Goal: Task Accomplishment & Management: Manage account settings

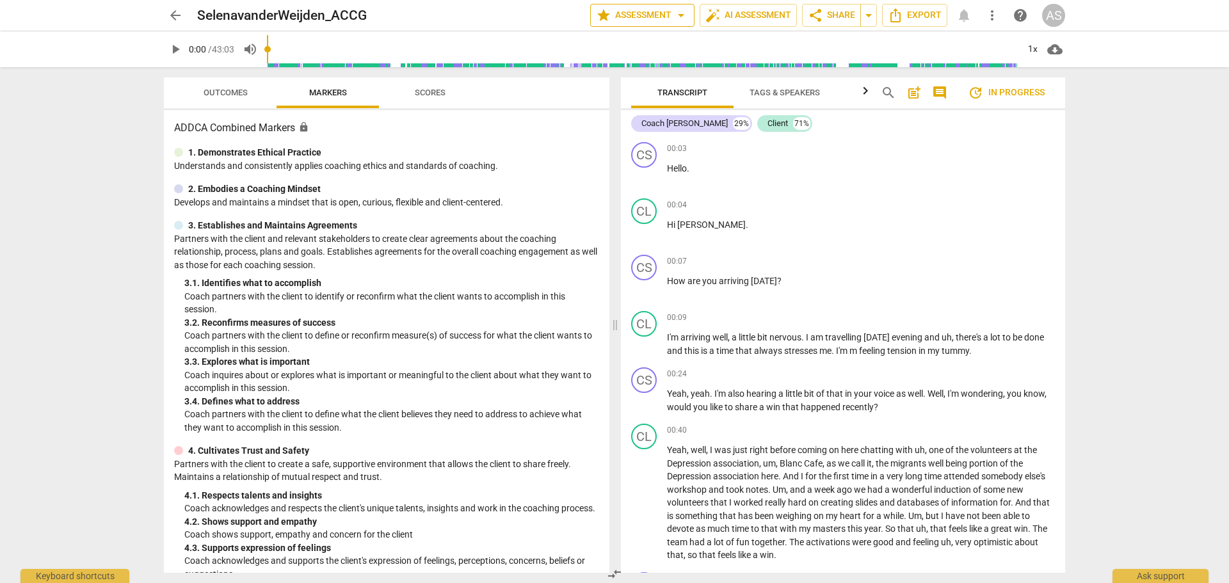
click at [659, 12] on span "star Assessment arrow_drop_down" at bounding box center [642, 15] width 93 height 15
click at [625, 78] on li "Settings" at bounding box center [648, 78] width 124 height 31
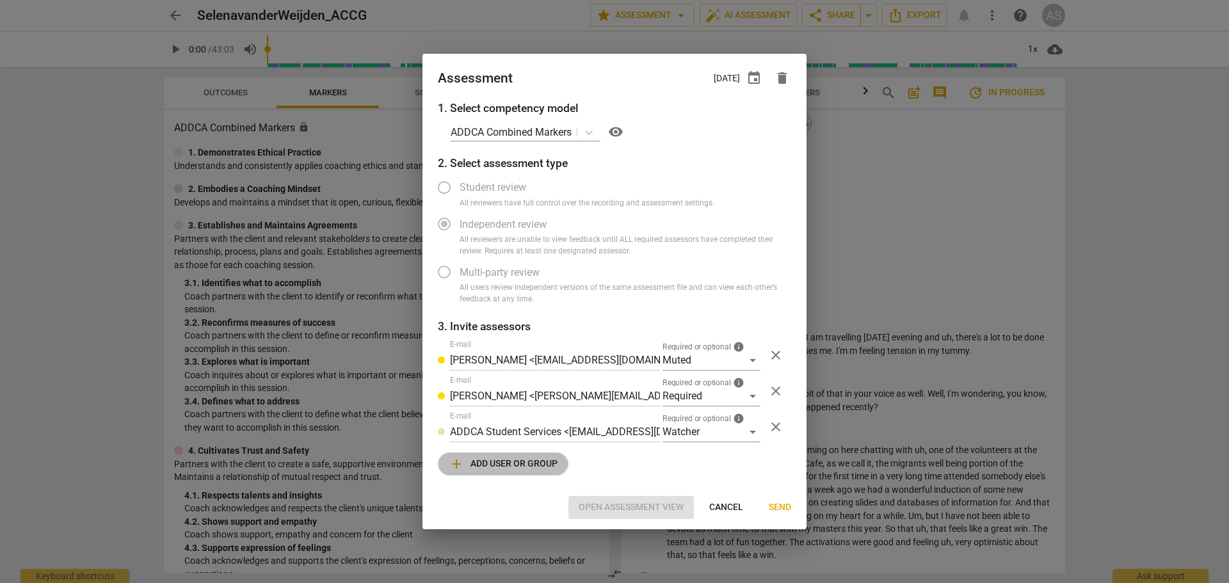
click at [525, 465] on span "add Add user or group" at bounding box center [503, 463] width 109 height 15
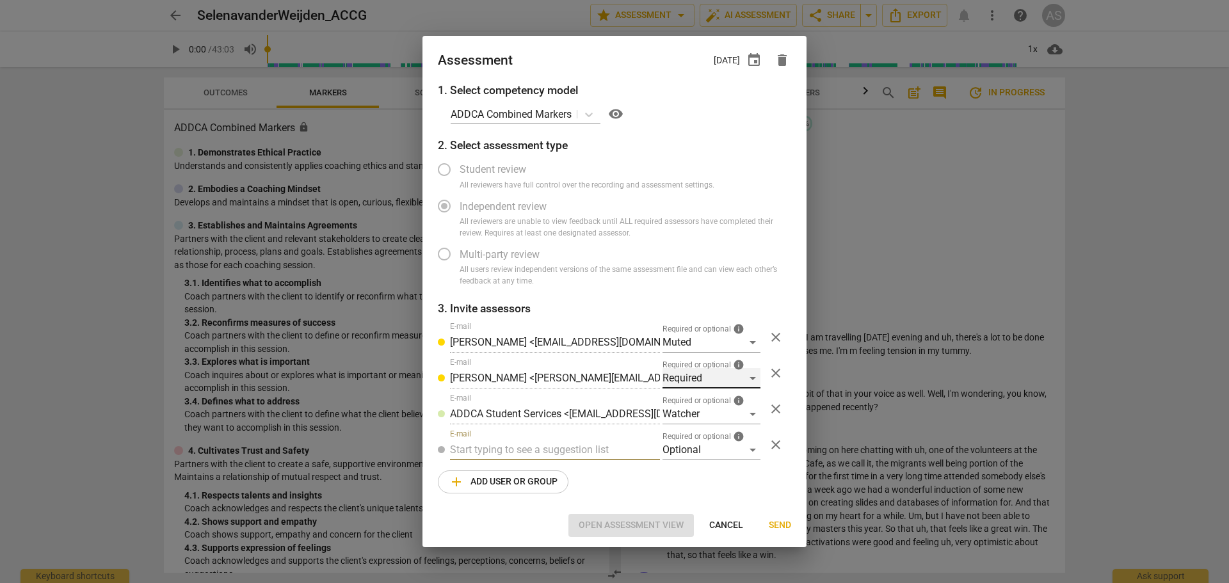
click at [750, 377] on div "Required" at bounding box center [711, 378] width 98 height 20
click at [701, 472] on li "Supervisor" at bounding box center [711, 470] width 98 height 31
click at [691, 449] on div "Optional" at bounding box center [711, 450] width 98 height 20
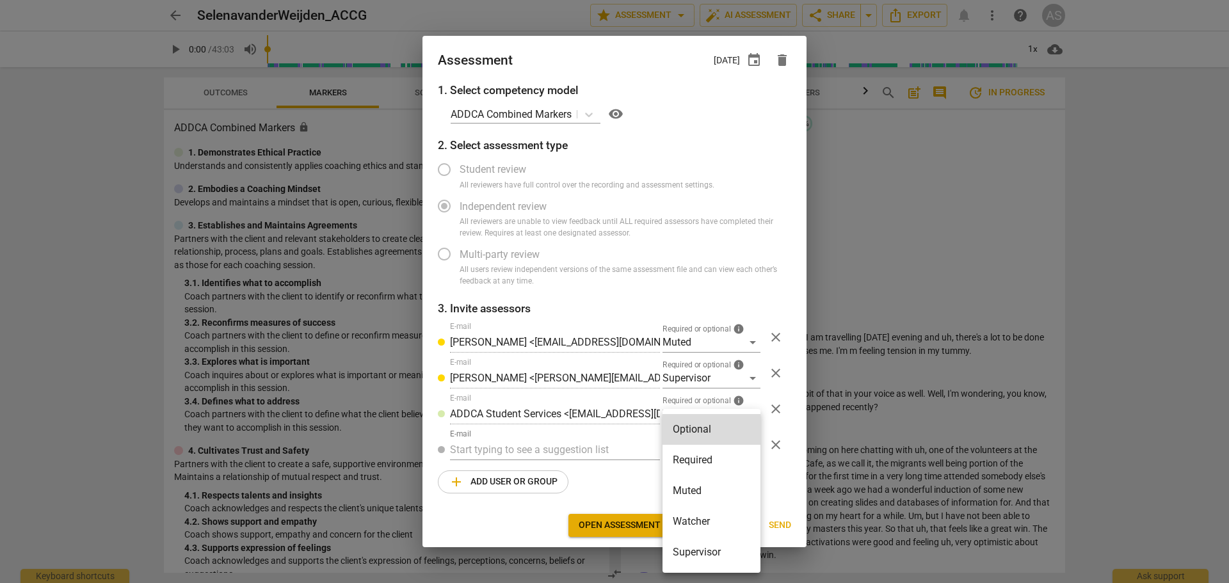
click at [693, 463] on li "Required" at bounding box center [711, 460] width 98 height 31
radio input "false"
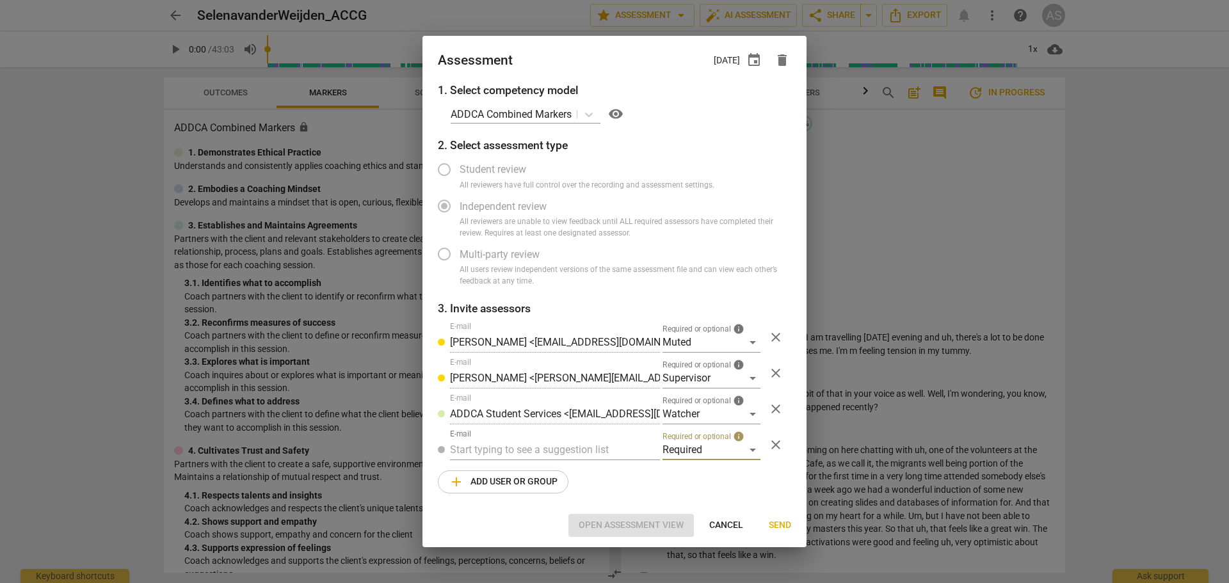
click at [609, 451] on input "text" at bounding box center [555, 450] width 210 height 20
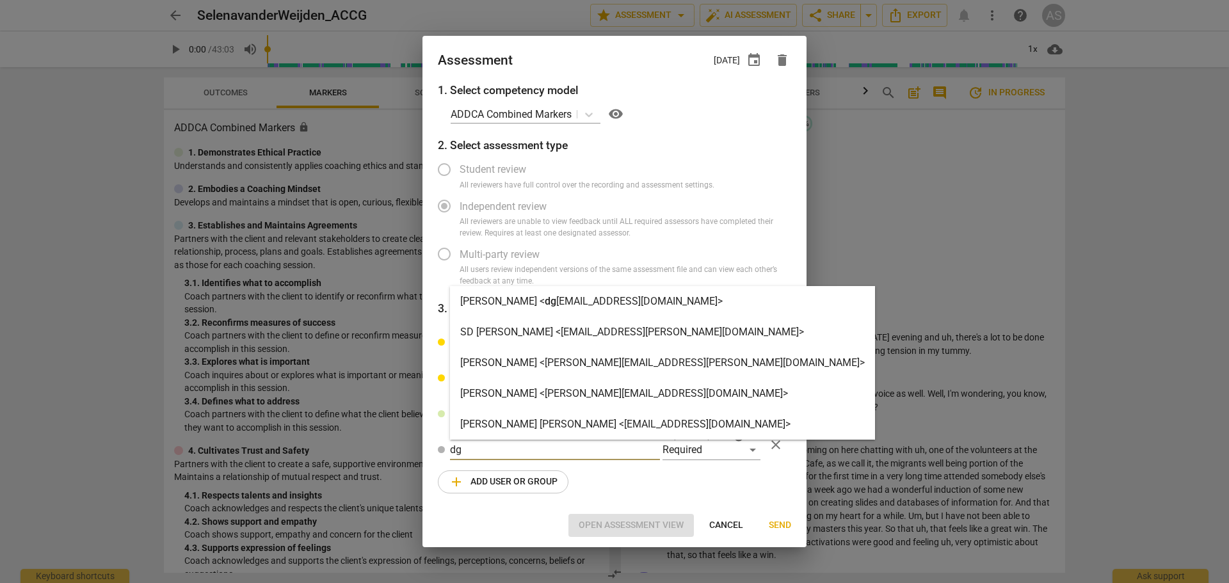
type input "dg"
click at [584, 307] on div "[PERSON_NAME] < dg [EMAIL_ADDRESS][DOMAIN_NAME]>" at bounding box center [591, 301] width 262 height 15
radio input "false"
type input "[PERSON_NAME] <[EMAIL_ADDRESS][DOMAIN_NAME]>"
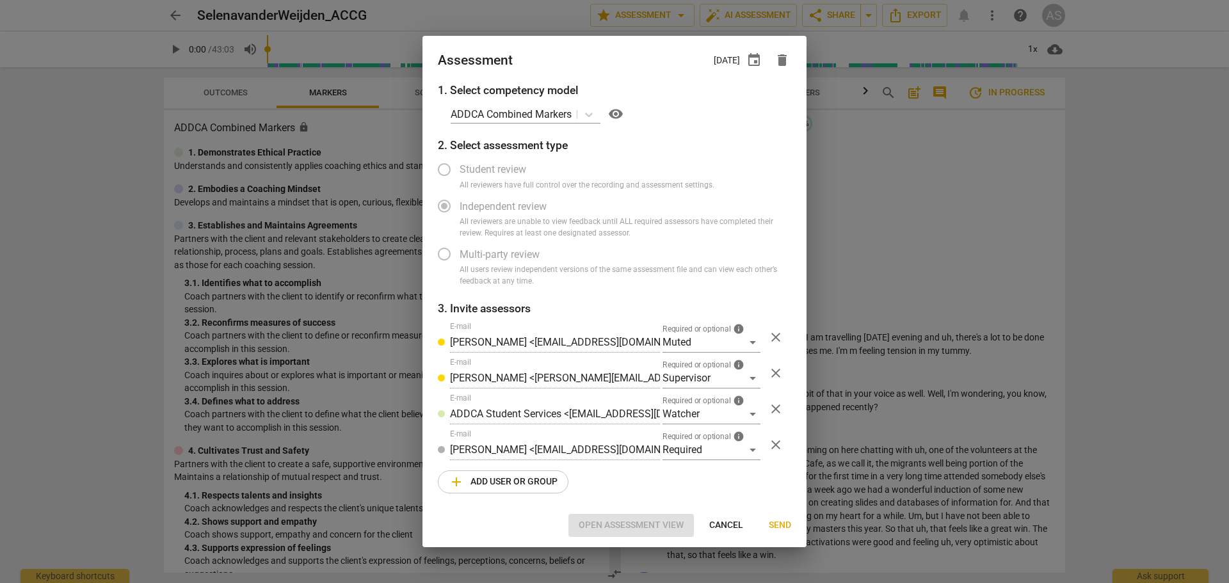
click at [773, 526] on span "Send" at bounding box center [780, 525] width 22 height 13
radio input "false"
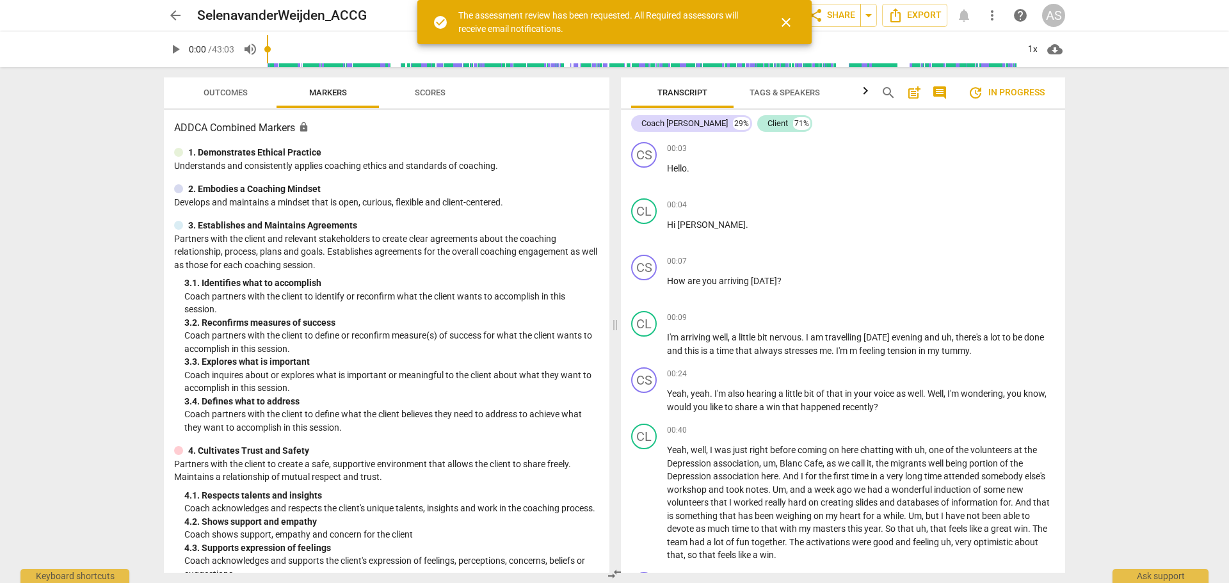
click at [790, 19] on span "close" at bounding box center [785, 22] width 15 height 15
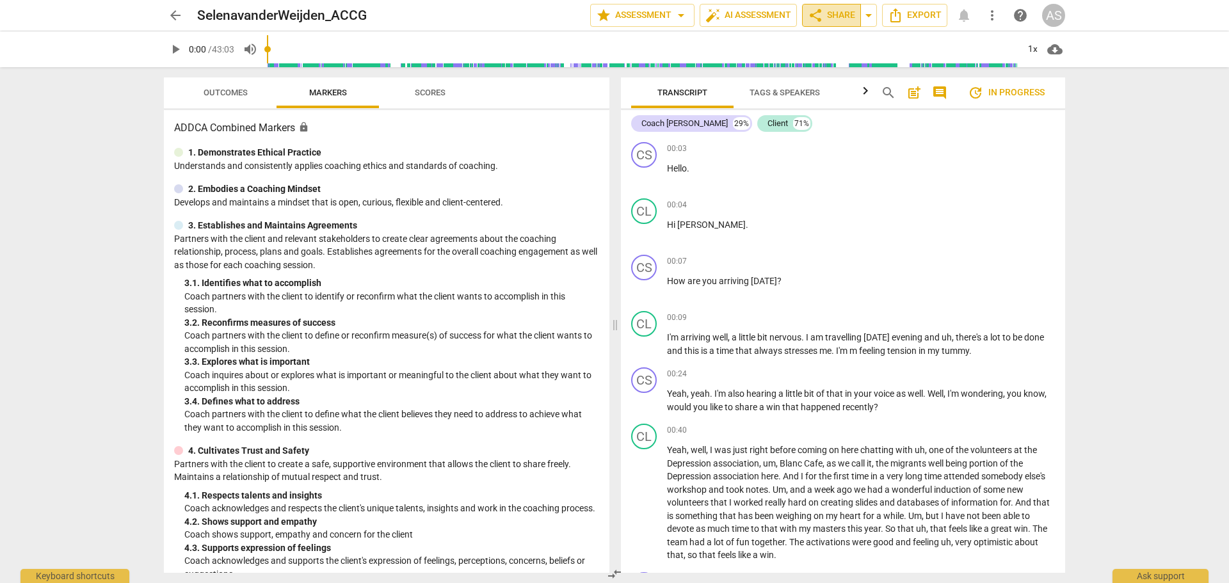
click at [823, 12] on span "share Share" at bounding box center [831, 15] width 47 height 15
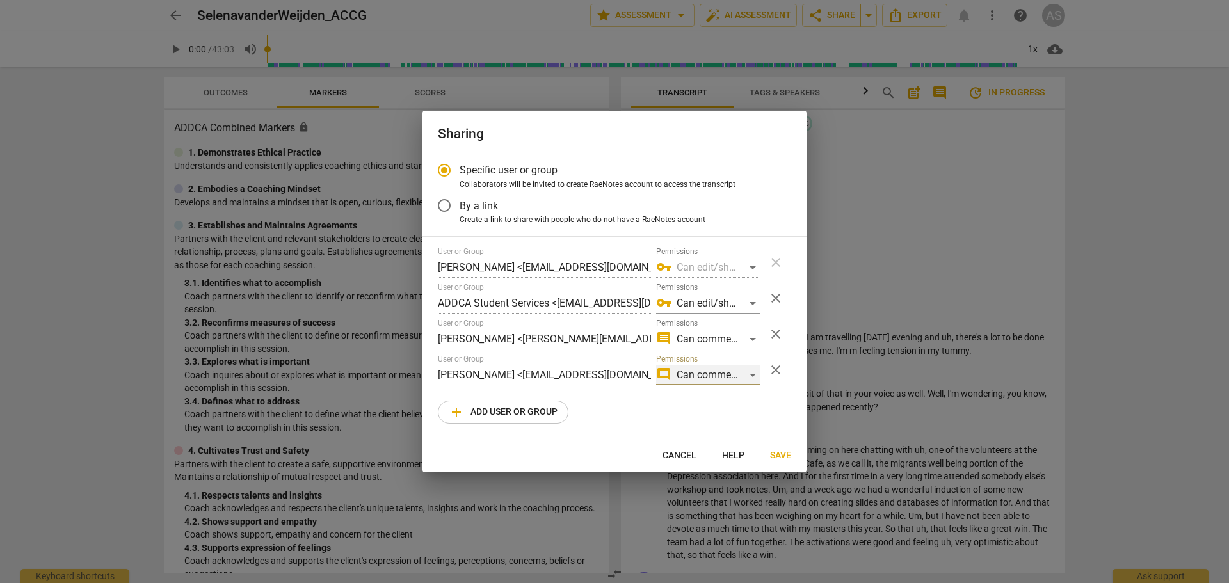
click at [701, 384] on div "comment Can comment" at bounding box center [708, 375] width 104 height 20
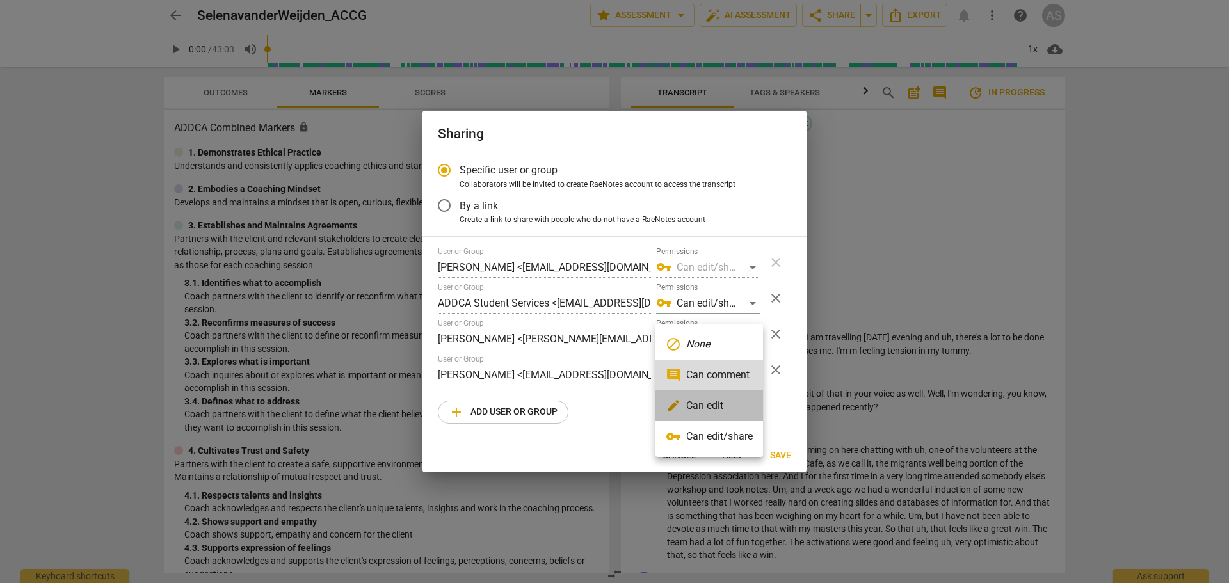
click at [703, 406] on li "edit Can edit" at bounding box center [709, 405] width 108 height 31
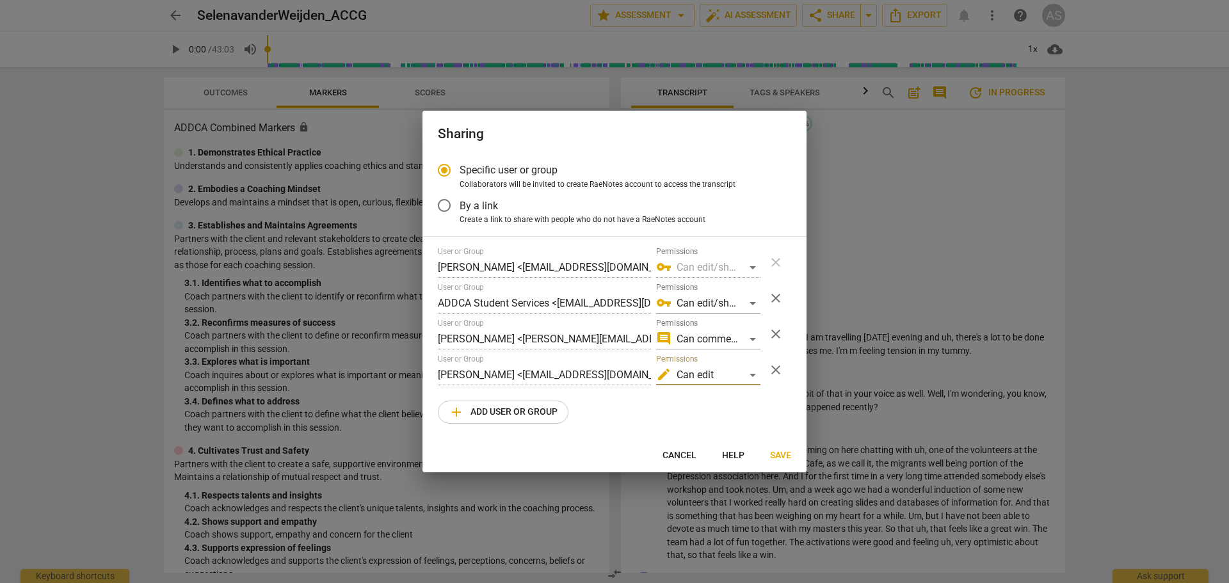
click at [772, 447] on button "Save" at bounding box center [781, 455] width 42 height 23
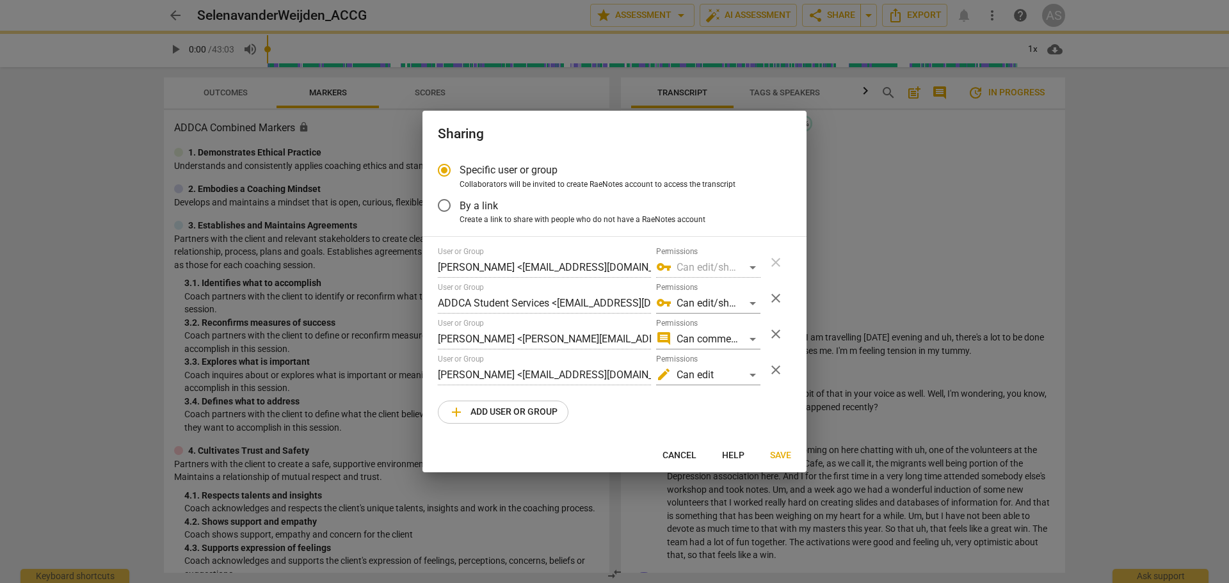
radio input "false"
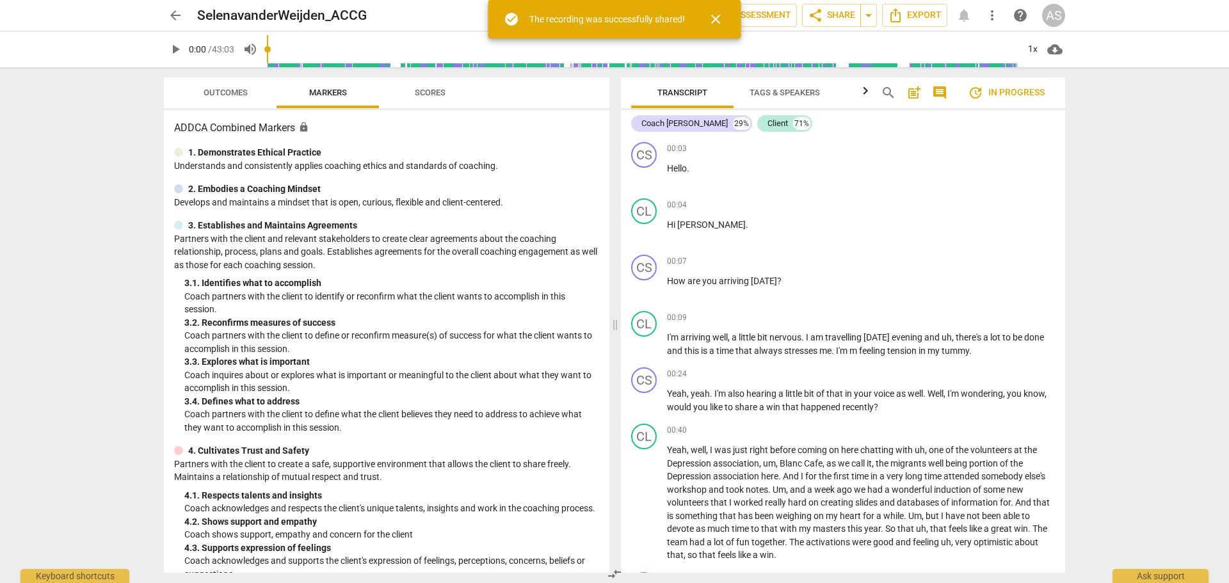
click at [712, 20] on span "close" at bounding box center [715, 19] width 15 height 15
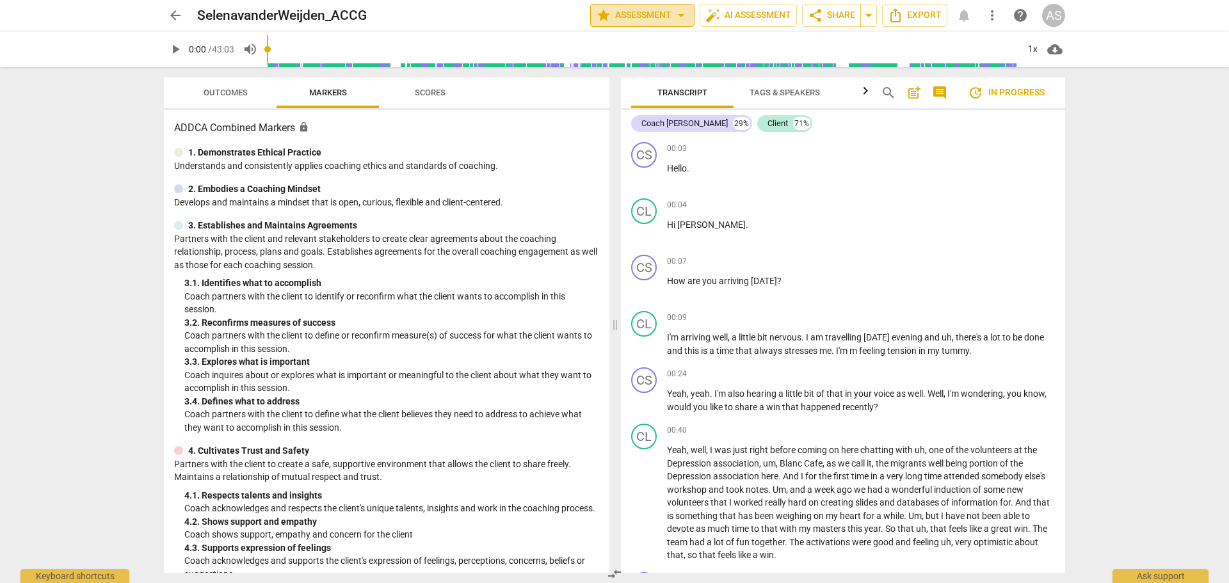
click at [676, 12] on span "arrow_drop_down" at bounding box center [680, 15] width 15 height 15
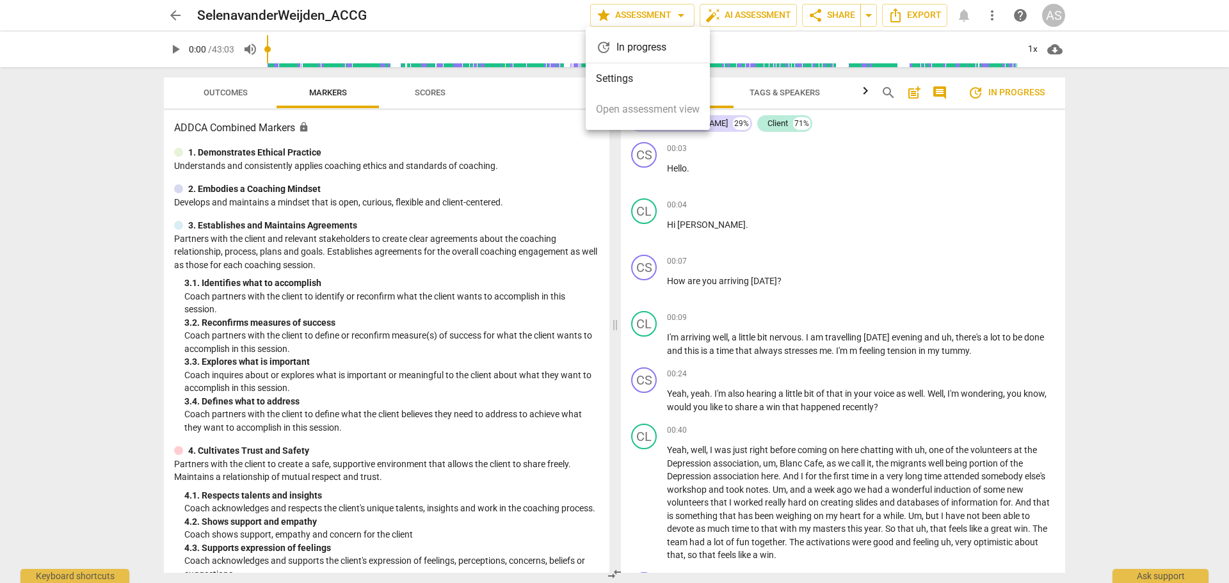
click at [646, 77] on li "Settings" at bounding box center [648, 78] width 124 height 31
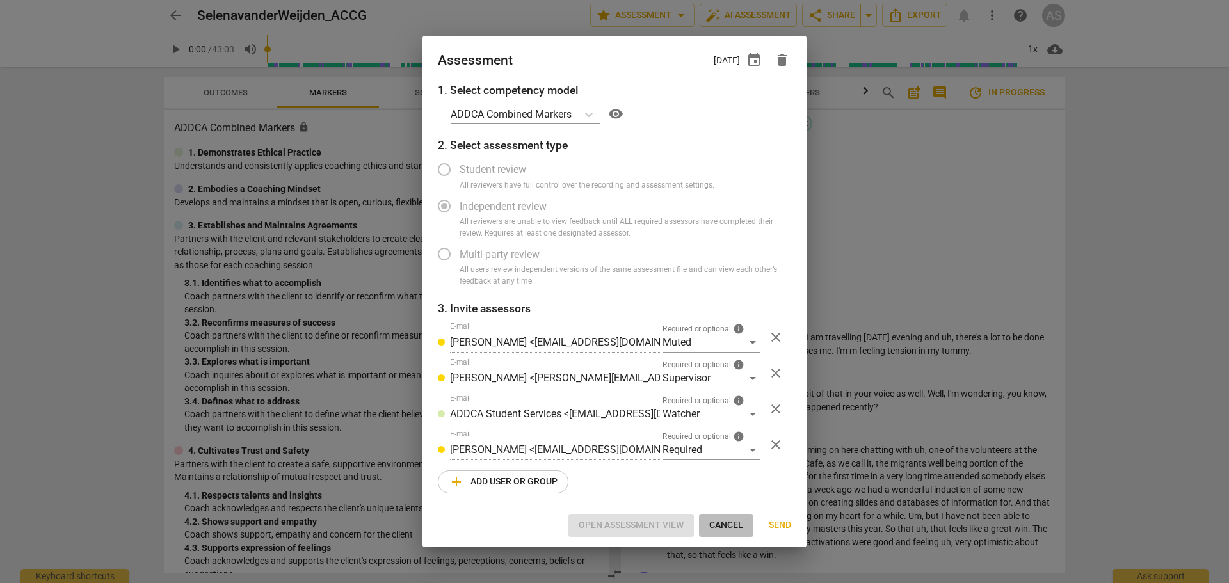
click at [725, 521] on span "Cancel" at bounding box center [726, 525] width 34 height 13
radio input "false"
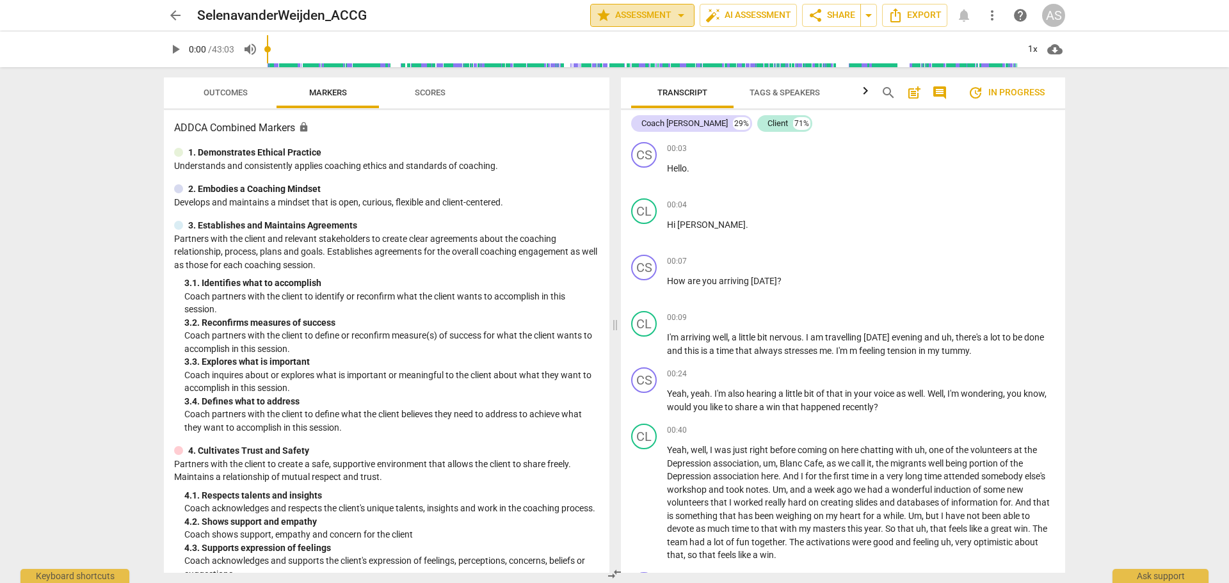
click at [622, 13] on span "star Assessment arrow_drop_down" at bounding box center [642, 15] width 93 height 15
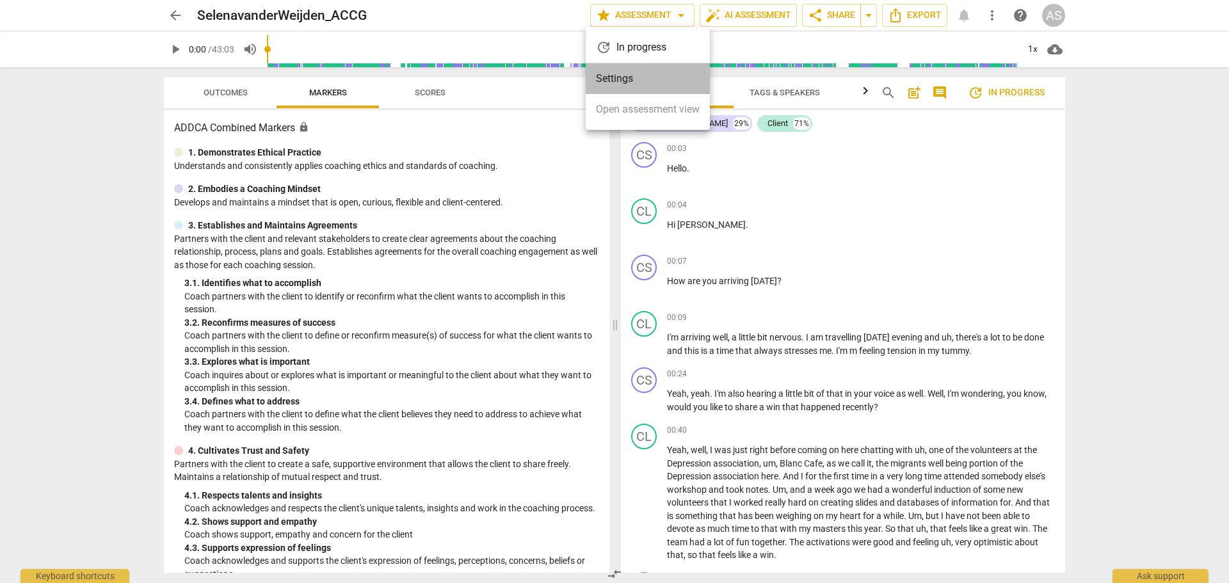
click at [624, 71] on li "Settings" at bounding box center [648, 78] width 124 height 31
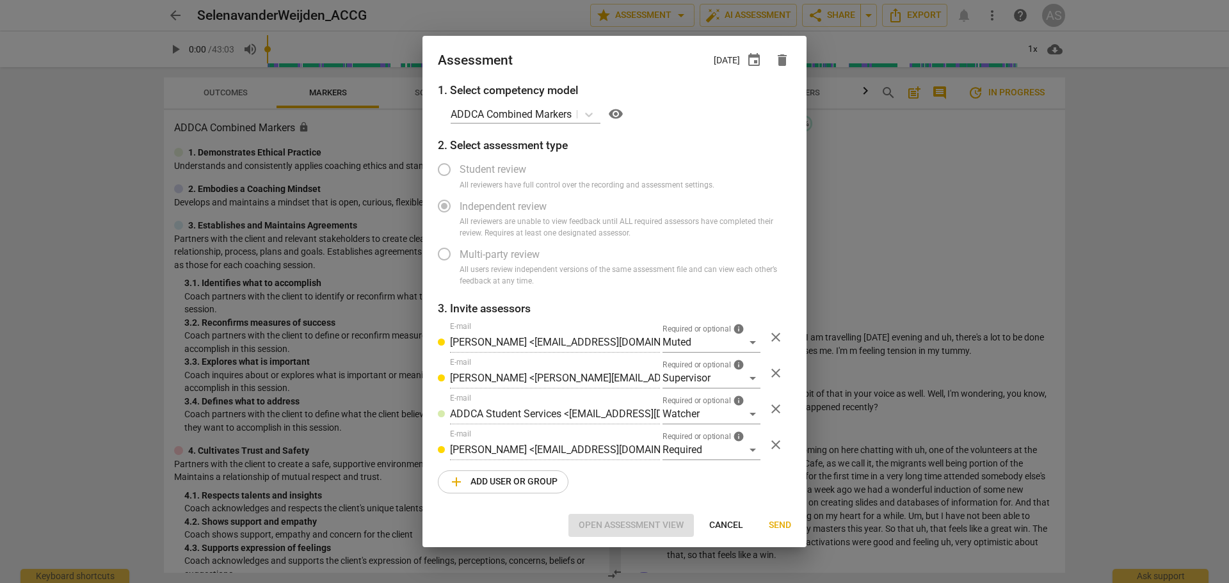
radio input "false"
click at [755, 60] on span "event" at bounding box center [753, 59] width 15 height 15
click at [712, 106] on input "[DATE]" at bounding box center [677, 104] width 90 height 19
type input "[DATE]"
click at [653, 61] on div at bounding box center [614, 291] width 1229 height 583
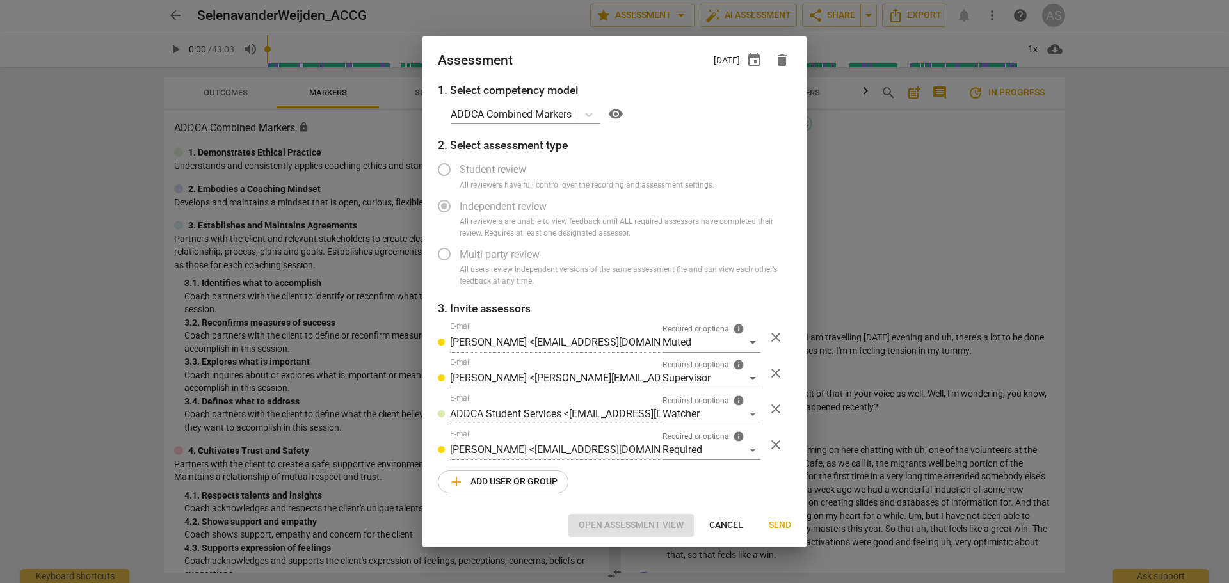
click at [775, 527] on span "Send" at bounding box center [780, 525] width 22 height 13
radio input "false"
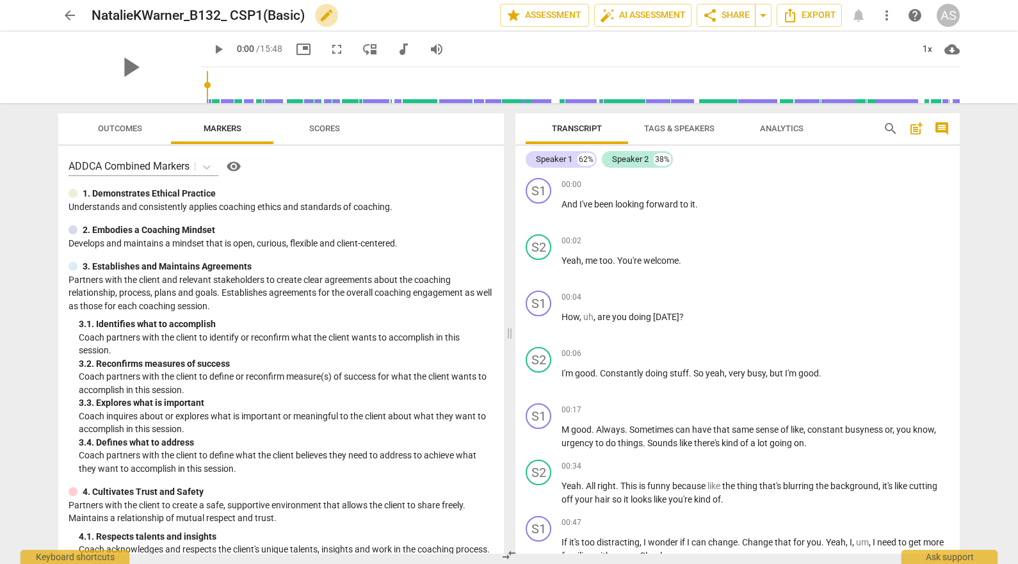
click at [323, 15] on span "edit" at bounding box center [326, 15] width 15 height 15
drag, startPoint x: 323, startPoint y: 12, endPoint x: 229, endPoint y: 10, distance: 94.1
click at [229, 10] on input "NatalieKWarner_B132_ CSP1(Basic)" at bounding box center [268, 15] width 352 height 24
type input "NatalieKWarner_B132_CSP1"
click at [451, 13] on span "done" at bounding box center [454, 15] width 15 height 15
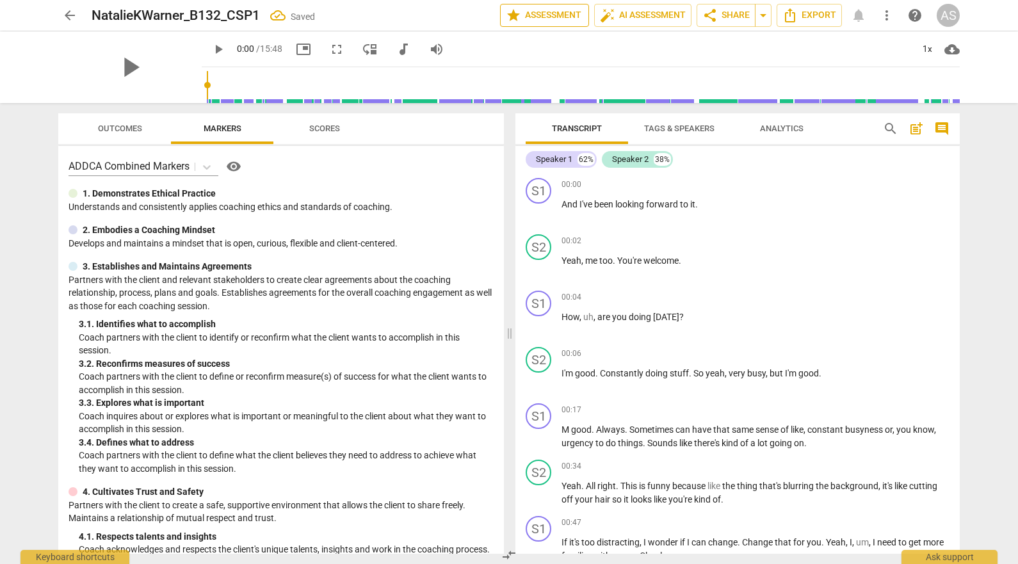
click at [546, 15] on span "star Assessment" at bounding box center [544, 15] width 77 height 15
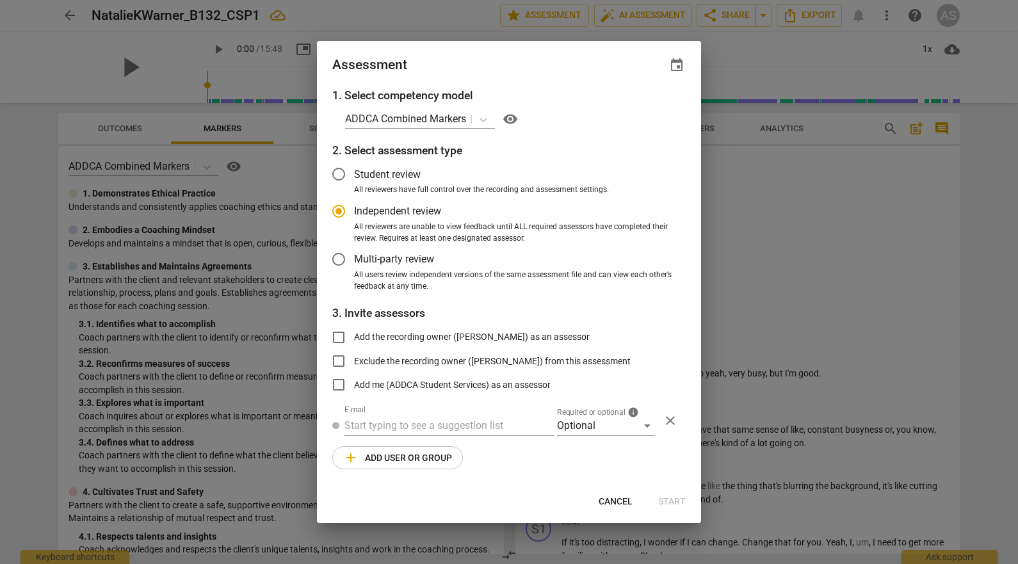
click at [672, 72] on span "event" at bounding box center [676, 65] width 15 height 15
radio input "false"
click at [638, 113] on input "date" at bounding box center [600, 109] width 90 height 19
type input "2025-10-08"
click at [545, 67] on div at bounding box center [509, 282] width 1018 height 564
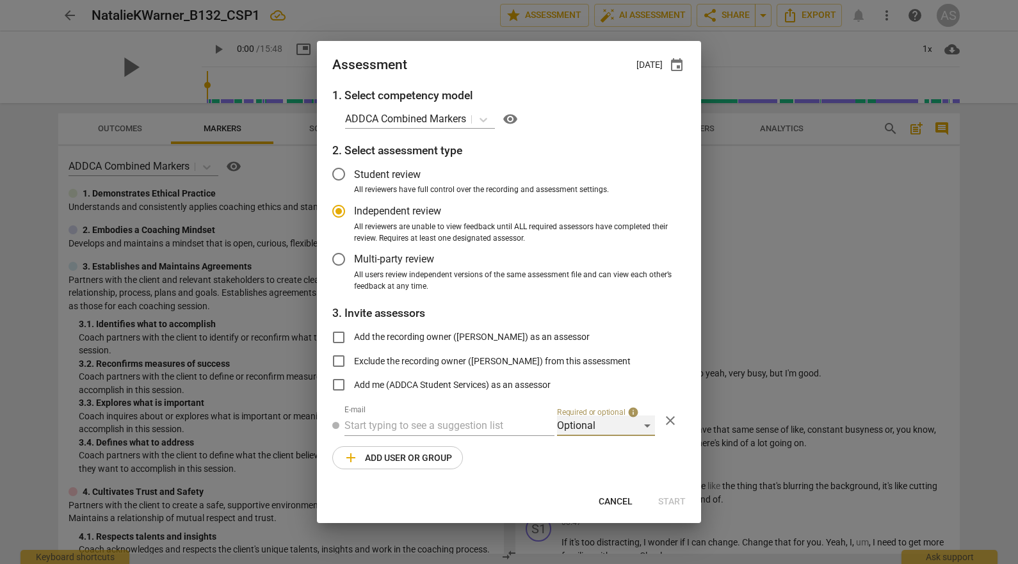
click at [616, 419] on div "Optional" at bounding box center [606, 425] width 98 height 20
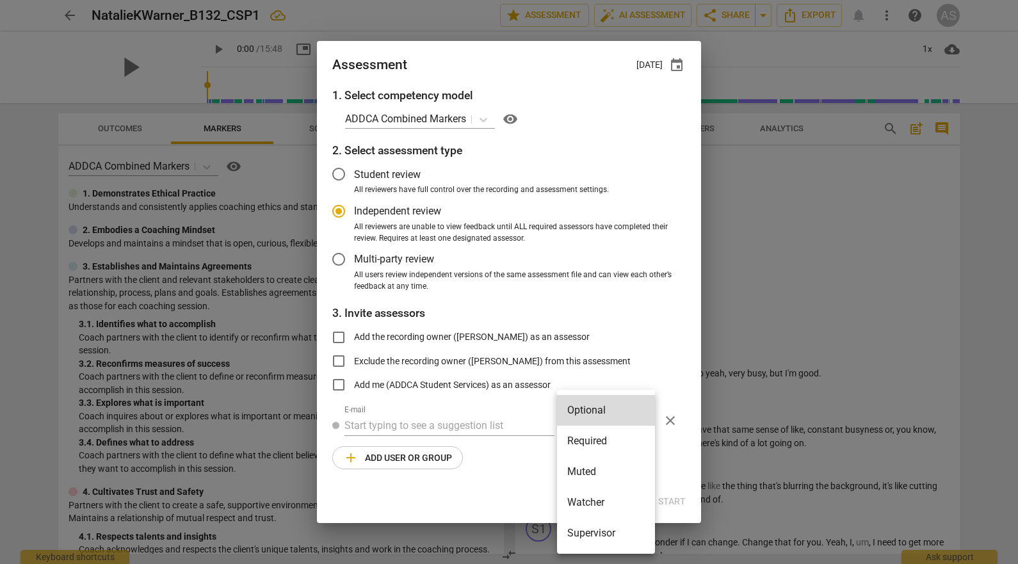
click at [607, 437] on li "Required" at bounding box center [606, 441] width 98 height 31
radio input "false"
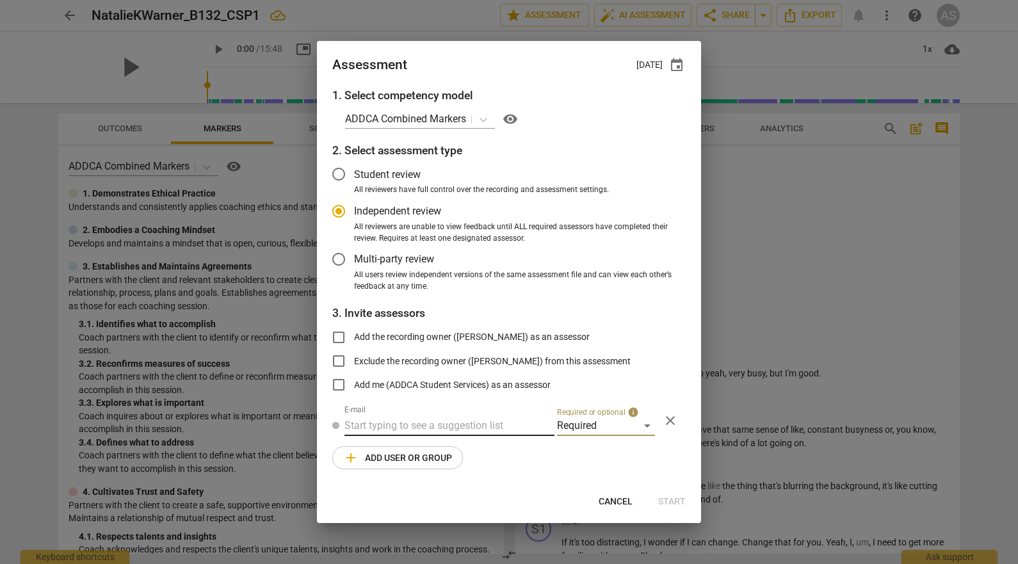
click at [472, 426] on input "text" at bounding box center [449, 425] width 210 height 20
type input "linda@add"
click at [450, 460] on div "Linda King < linda@add ca.com>" at bounding box center [476, 451] width 264 height 31
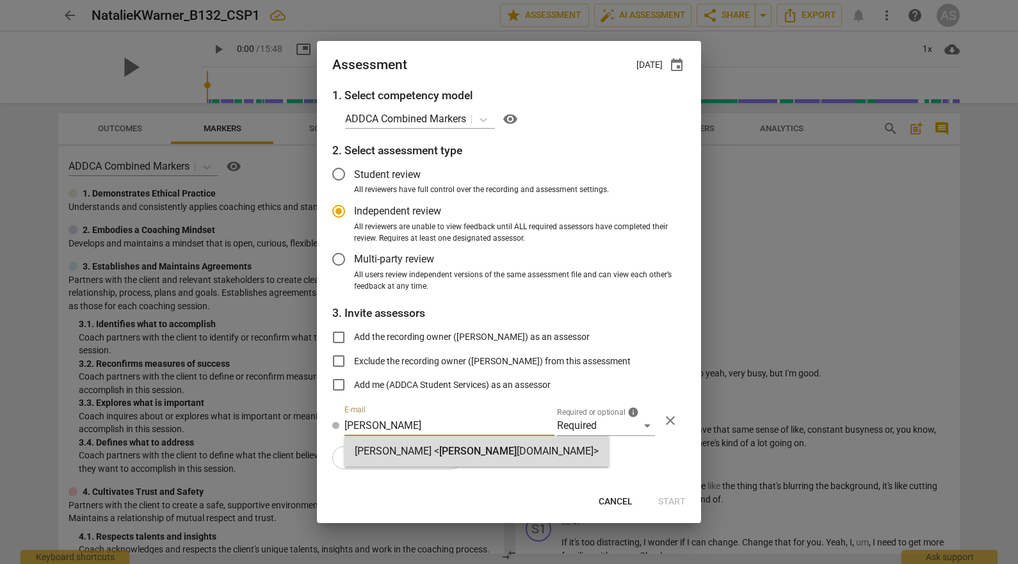
radio input "false"
type input "Linda King <linda@addca.com>"
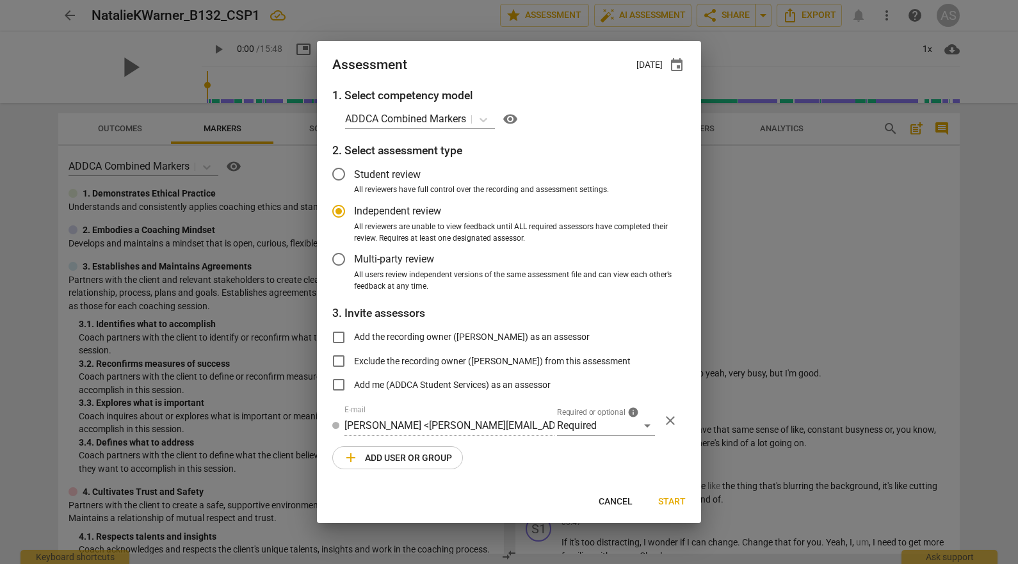
click at [404, 460] on span "add Add user or group" at bounding box center [397, 457] width 109 height 15
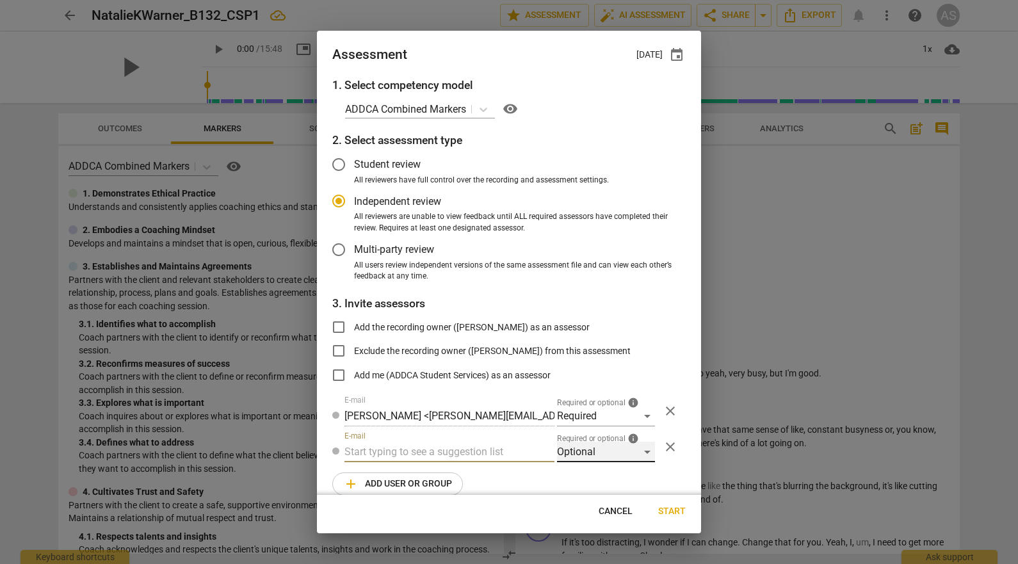
click at [607, 454] on div "Optional" at bounding box center [606, 452] width 98 height 20
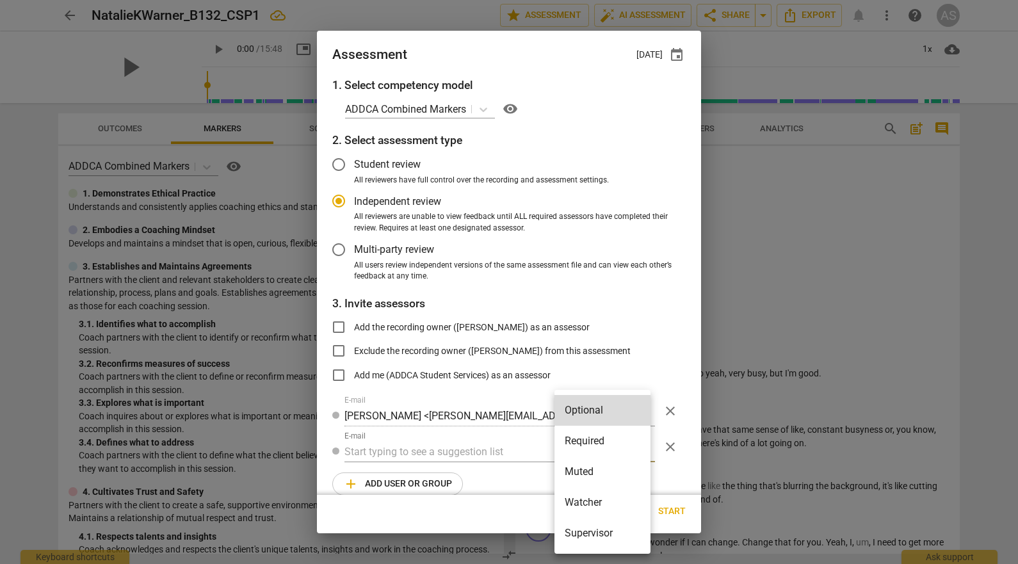
click at [600, 466] on li "Muted" at bounding box center [602, 471] width 96 height 31
radio input "false"
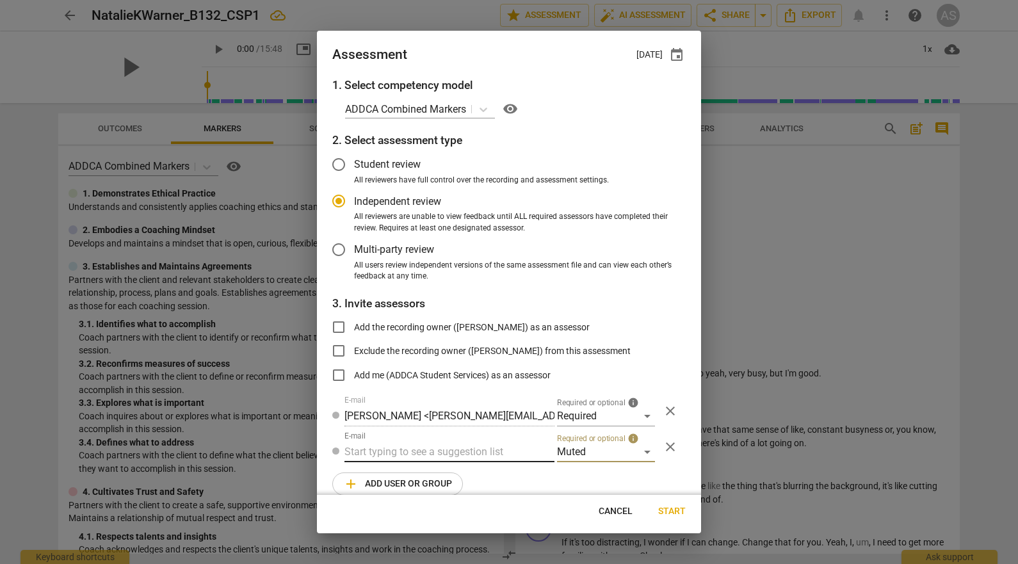
click at [451, 453] on input "text" at bounding box center [449, 452] width 210 height 20
type input "132"
click at [442, 474] on div "Basic B- 132 CSPs" at bounding box center [447, 477] width 207 height 31
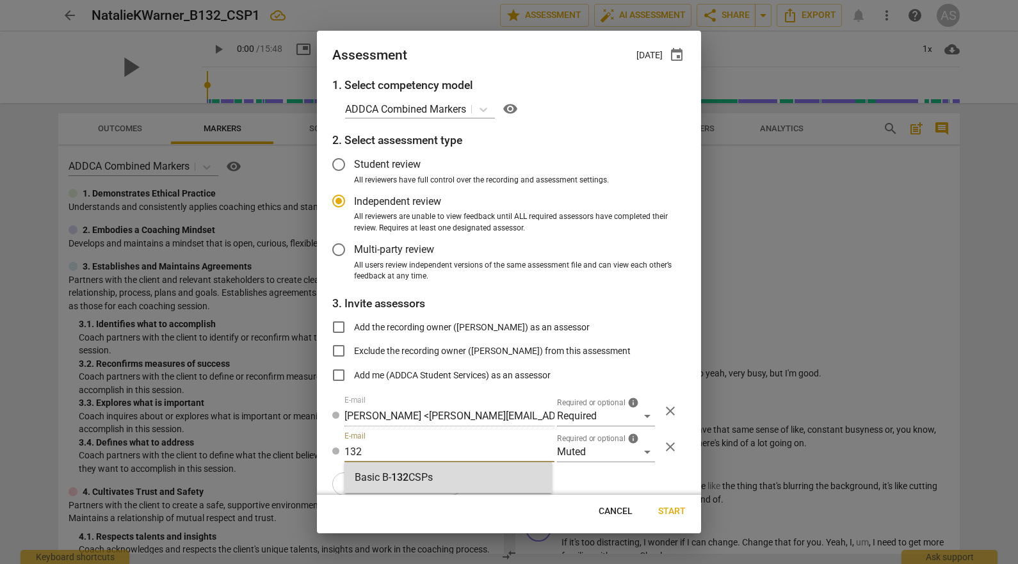
radio input "false"
type input "Basic B-132 CSPs"
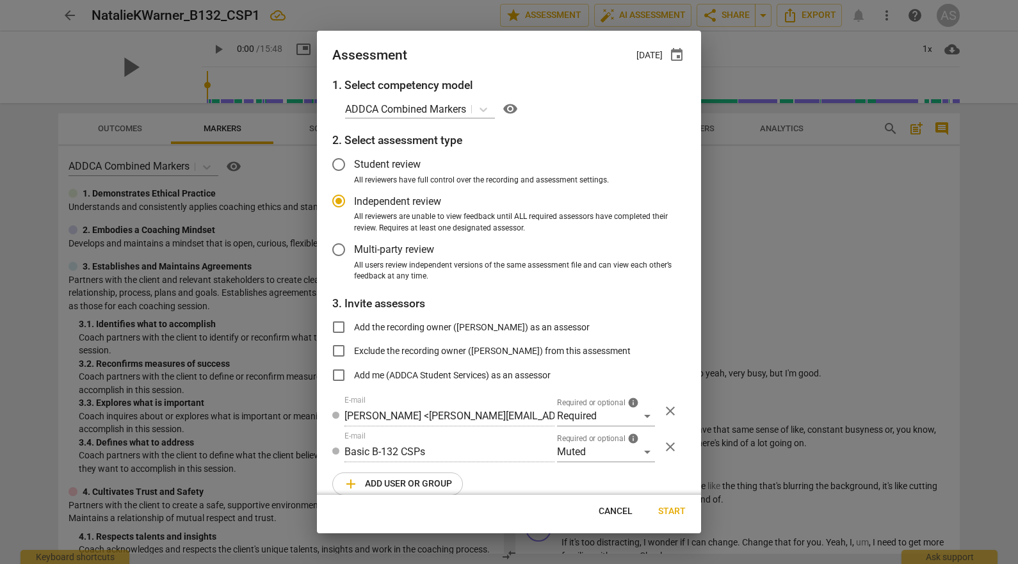
click at [671, 509] on span "Start" at bounding box center [672, 511] width 28 height 13
radio input "false"
type input "Kelly Dempsey <kellyedempsey23@gmail.com>"
type input "Stephanie Weis <slw9430@gmail.com>"
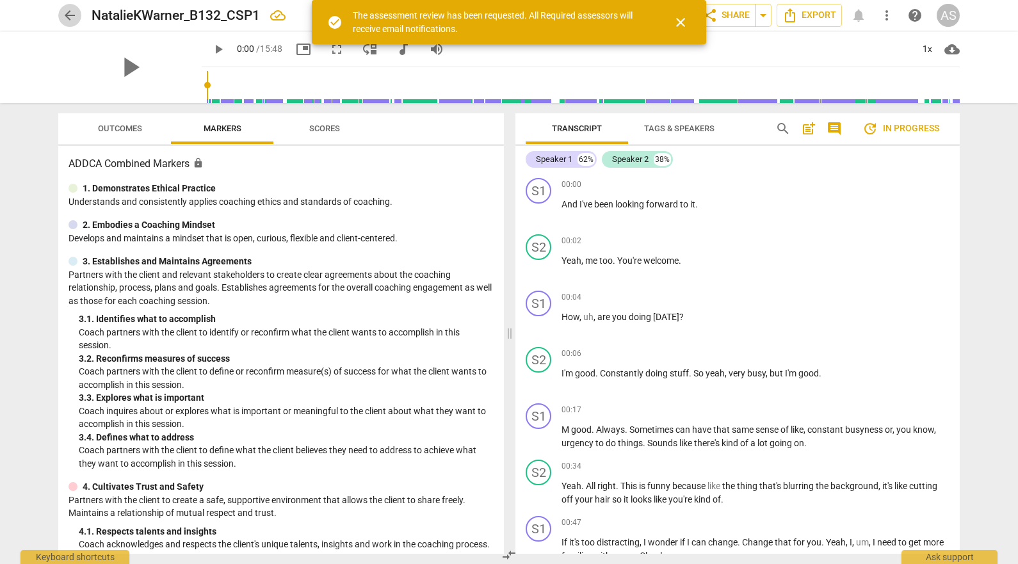
click at [72, 20] on span "arrow_back" at bounding box center [69, 15] width 15 height 15
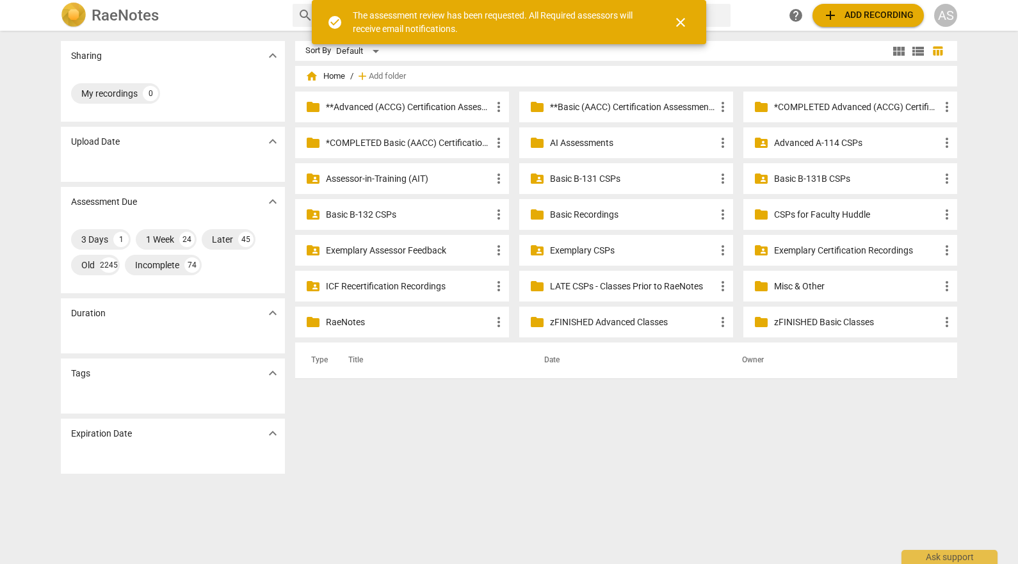
click at [382, 220] on p "Basic B-132 CSPs" at bounding box center [408, 214] width 165 height 13
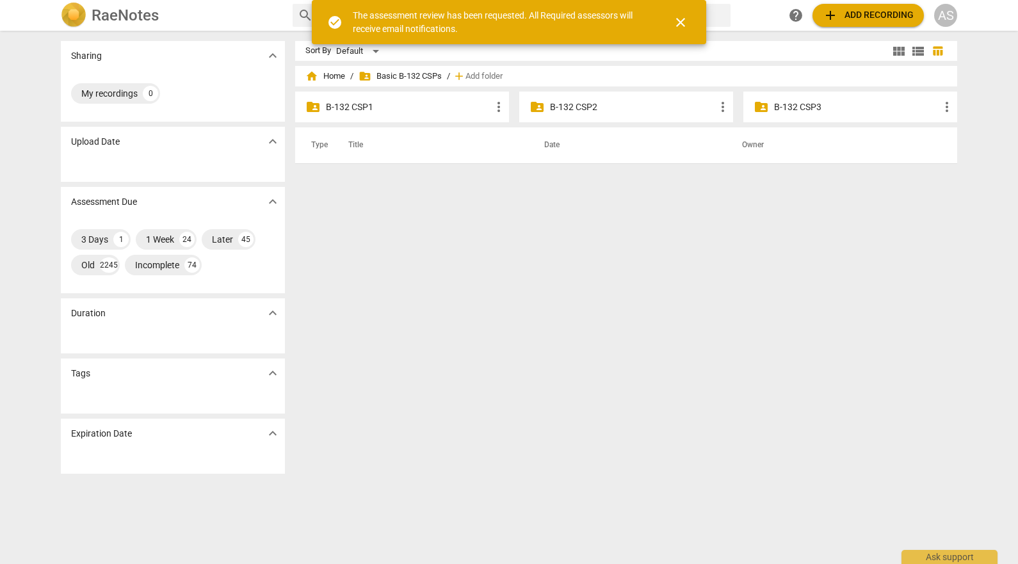
click at [417, 104] on p "B-132 CSP1" at bounding box center [408, 106] width 165 height 13
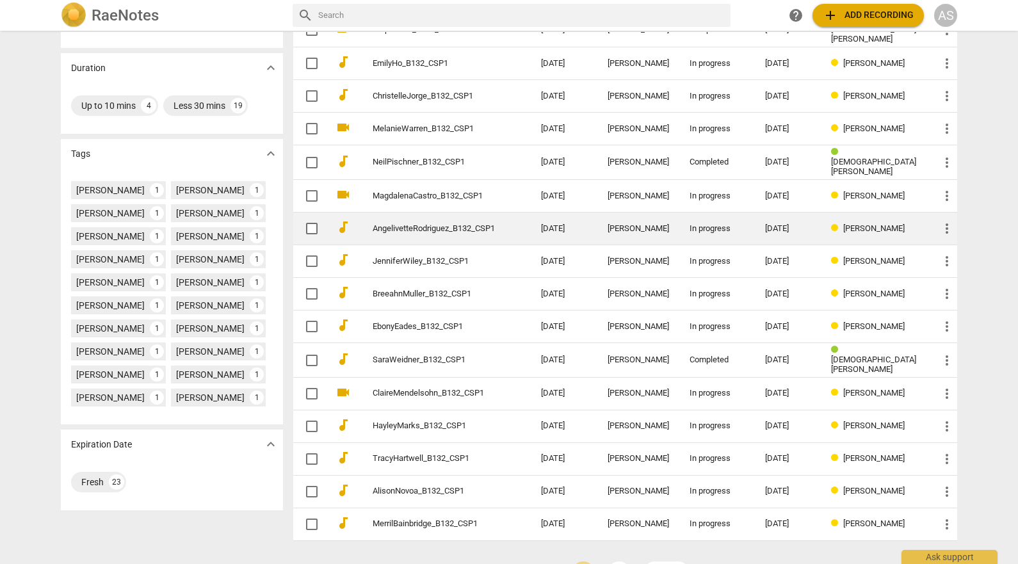
scroll to position [277, 0]
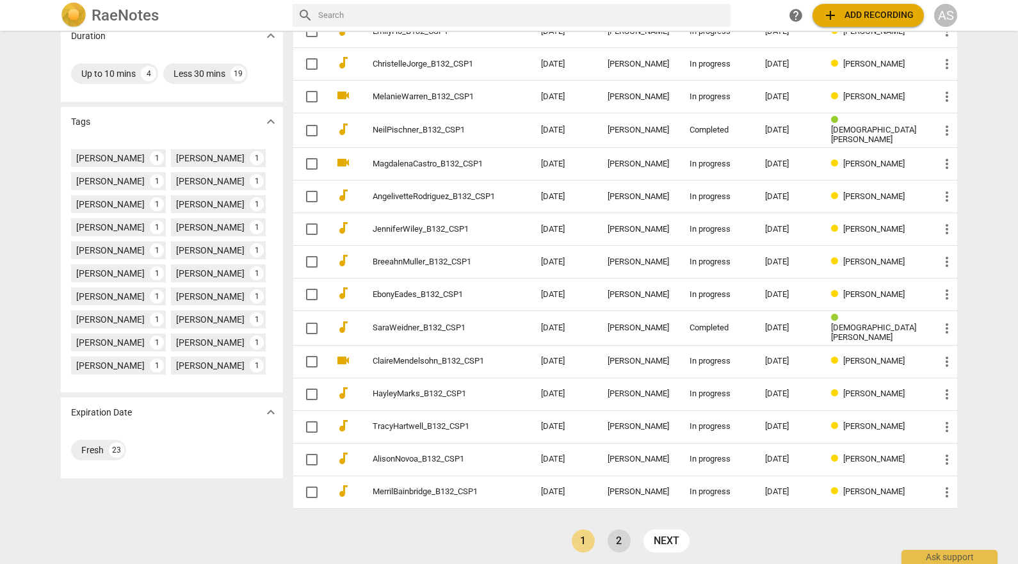
click at [623, 529] on link "2" at bounding box center [618, 540] width 23 height 23
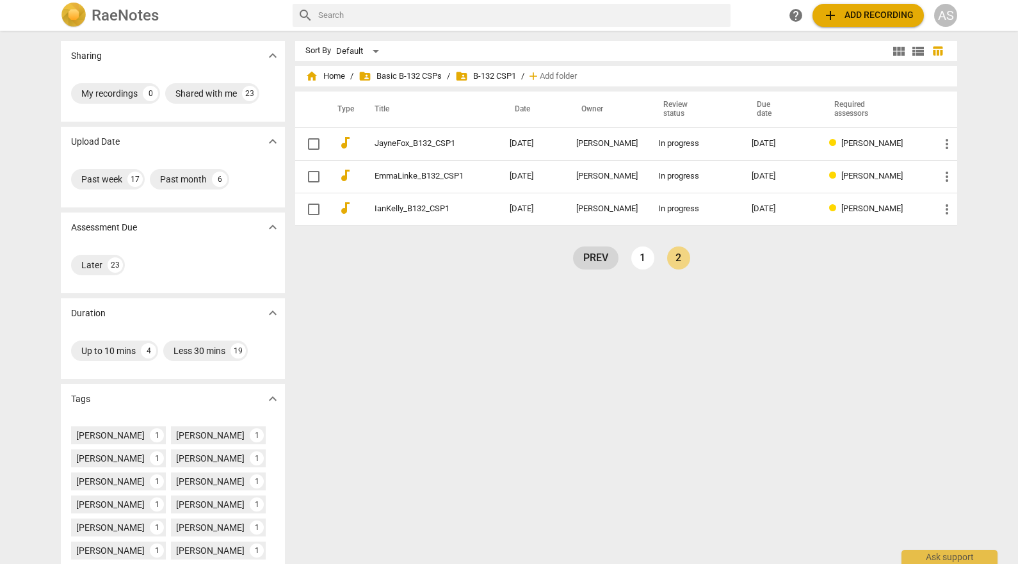
click at [587, 264] on link "prev" at bounding box center [595, 257] width 45 height 23
